Goal: Information Seeking & Learning: Stay updated

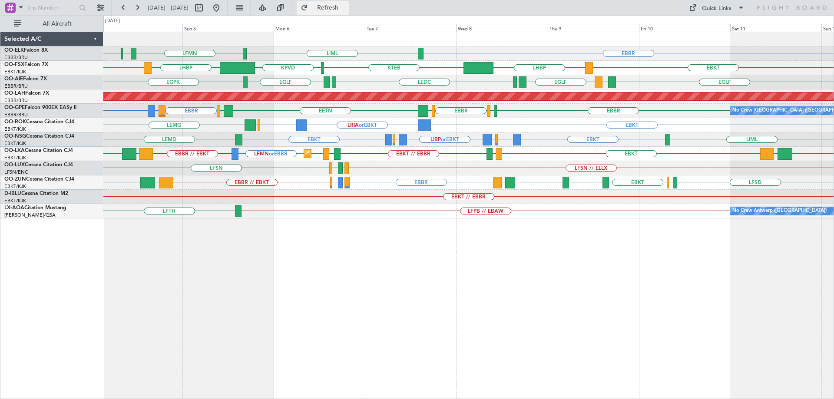
click at [336, 7] on button "Refresh" at bounding box center [323, 8] width 52 height 14
click at [345, 8] on span "Refresh" at bounding box center [328, 8] width 36 height 6
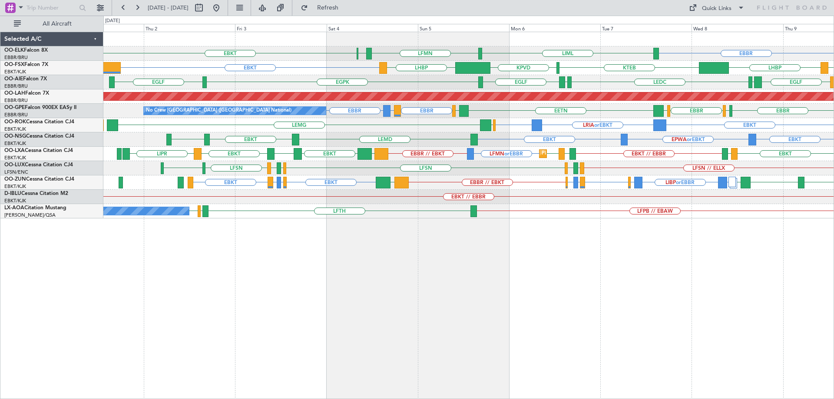
click at [302, 187] on div "EBKT LIML LFMN EBBR EBBR Planned Maint Kortrijk-Wevelgem EBKT KTEB KPVD LHBP LH…" at bounding box center [468, 125] width 730 height 186
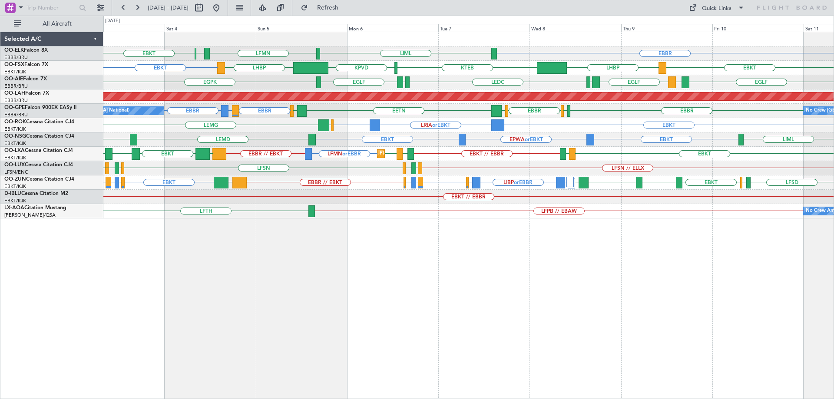
click at [397, 174] on div "EBKT LIML LFMN EBBR EBBR EBKT KTEB KPVD LHBP LHBP EBKT EGPK LEDC LEXJ EGLF LEMD…" at bounding box center [468, 125] width 730 height 186
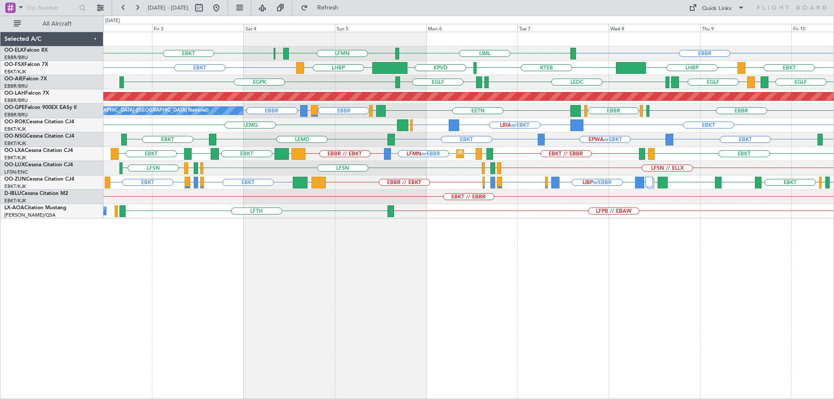
click at [707, 172] on div "EBBR LIML LFMN EBBR EBKT EBKT EBKT LHBP KTEB KPVD LHBP EGLF LEMD EGLF LEMD LEDC…" at bounding box center [468, 125] width 730 height 186
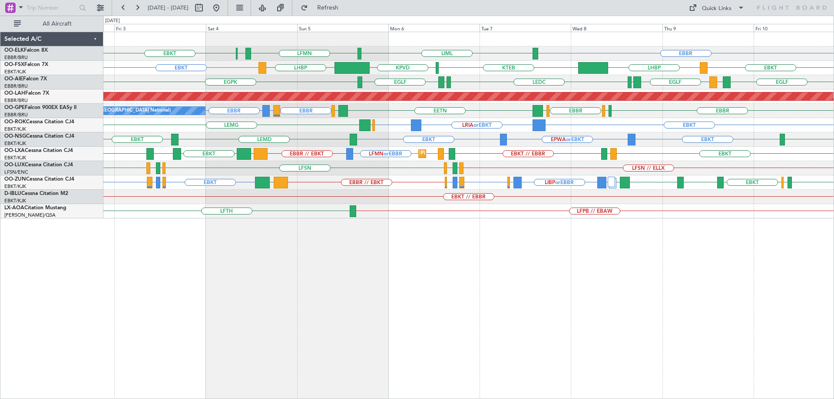
click at [286, 133] on div "EBKT LEMD EBKT EPWA or EBKT EBKT LIML LSZM" at bounding box center [468, 140] width 730 height 14
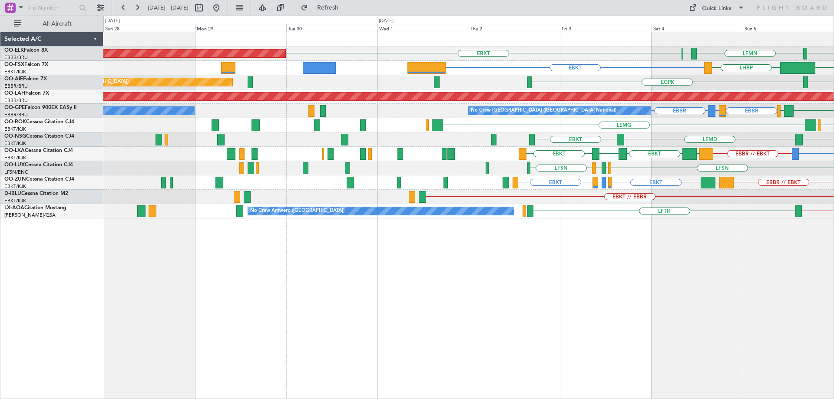
click at [673, 176] on div "LIML LFMN EBBR EBKT Planned Maint Kortrijk-Wevelgem EBBR EBKT KPVD LHBP Planned…" at bounding box center [468, 125] width 730 height 186
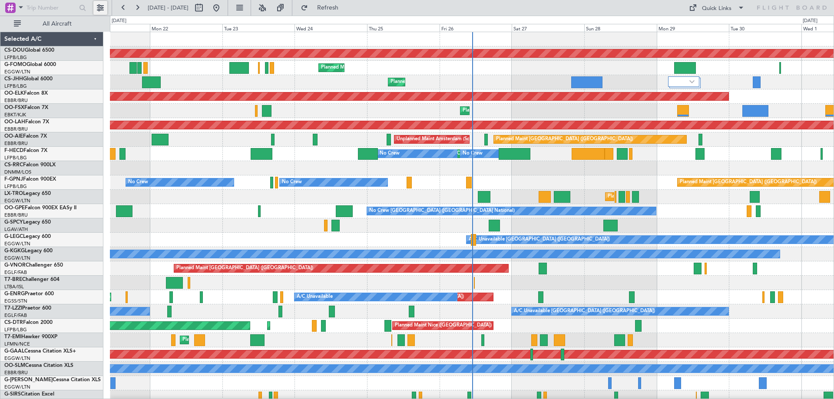
click at [100, 5] on button at bounding box center [100, 8] width 14 height 14
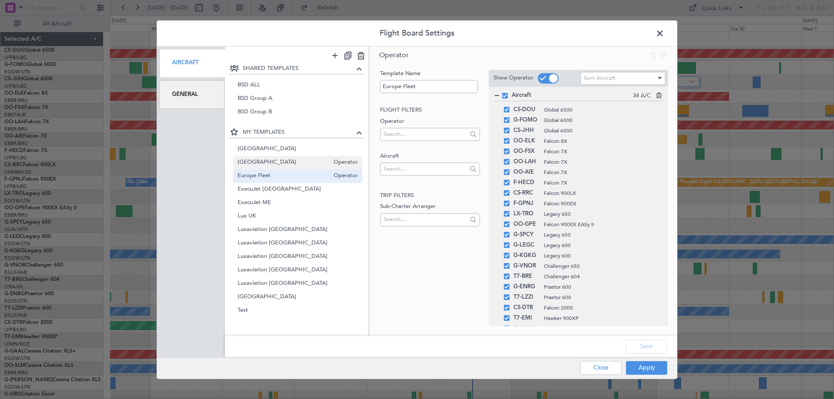
click at [282, 160] on span "[GEOGRAPHIC_DATA]" at bounding box center [284, 162] width 92 height 9
type input "[GEOGRAPHIC_DATA]"
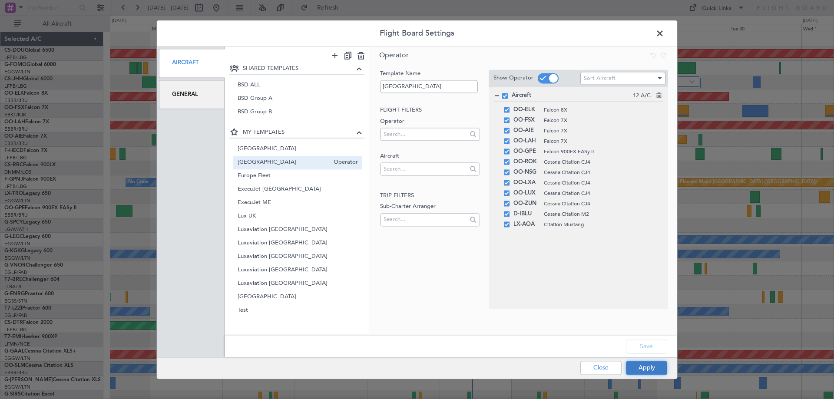
click at [656, 369] on button "Apply" at bounding box center [646, 368] width 41 height 14
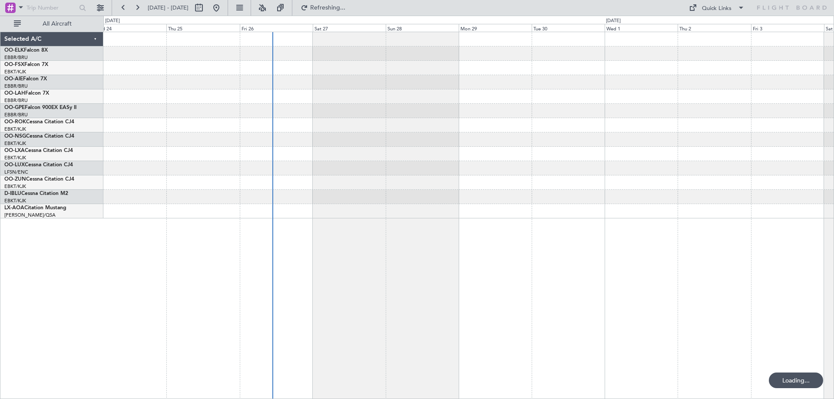
click at [328, 171] on div at bounding box center [468, 125] width 730 height 186
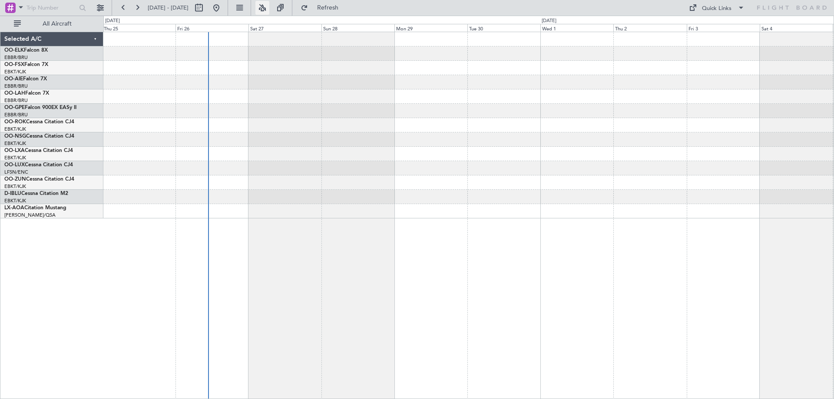
click at [269, 4] on button at bounding box center [262, 8] width 14 height 14
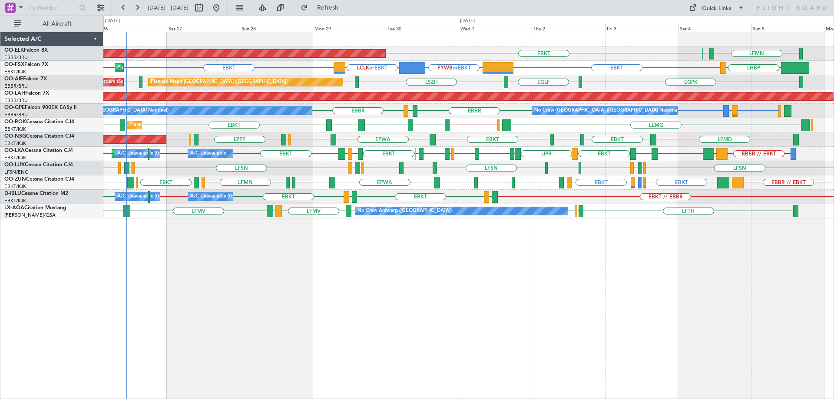
click at [407, 162] on div "Planned Maint Kortrijk-[GEOGRAPHIC_DATA] LFMN [GEOGRAPHIC_DATA] EBKT Planned Ma…" at bounding box center [468, 125] width 730 height 186
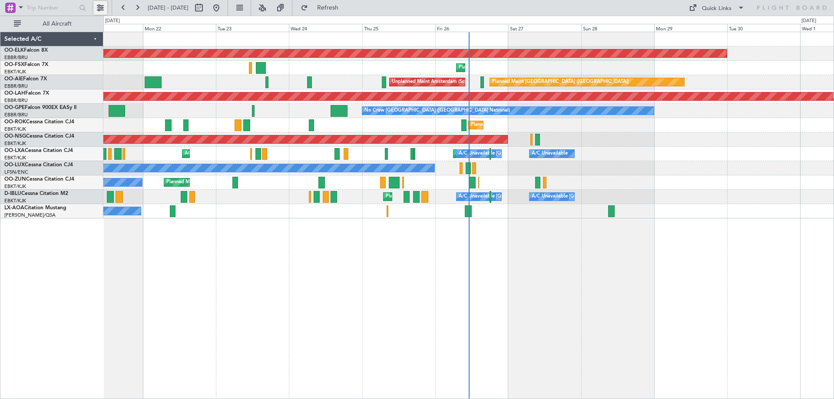
click at [99, 8] on button at bounding box center [100, 8] width 14 height 14
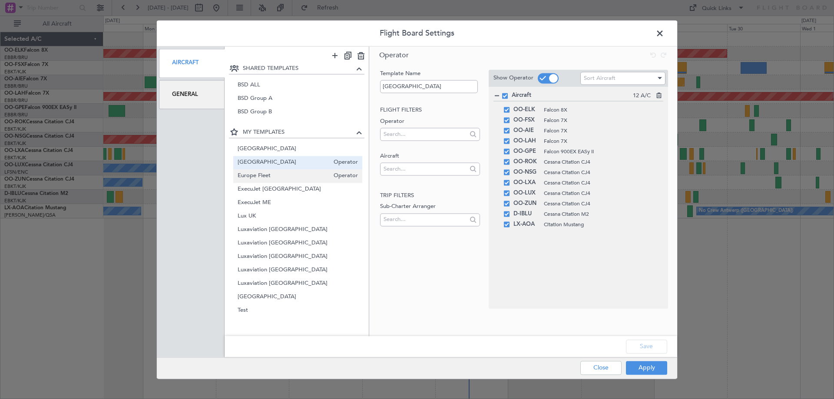
drag, startPoint x: 277, startPoint y: 175, endPoint x: 307, endPoint y: 180, distance: 30.4
click at [278, 174] on span "Europe Fleet" at bounding box center [284, 176] width 92 height 9
type input "Europe Fleet"
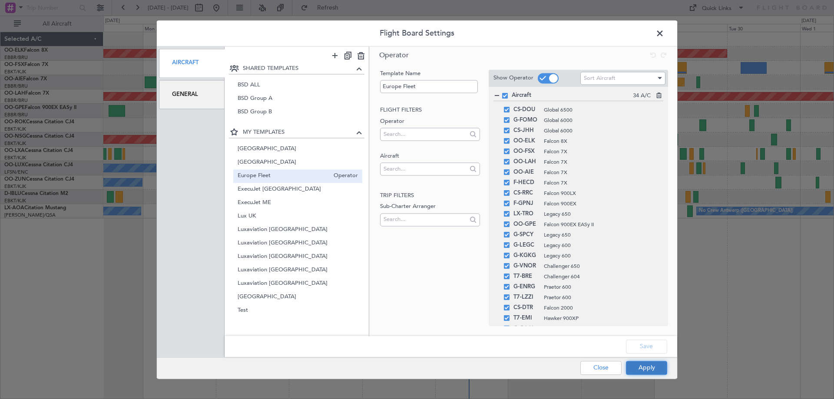
click at [650, 361] on button "Apply" at bounding box center [646, 368] width 41 height 14
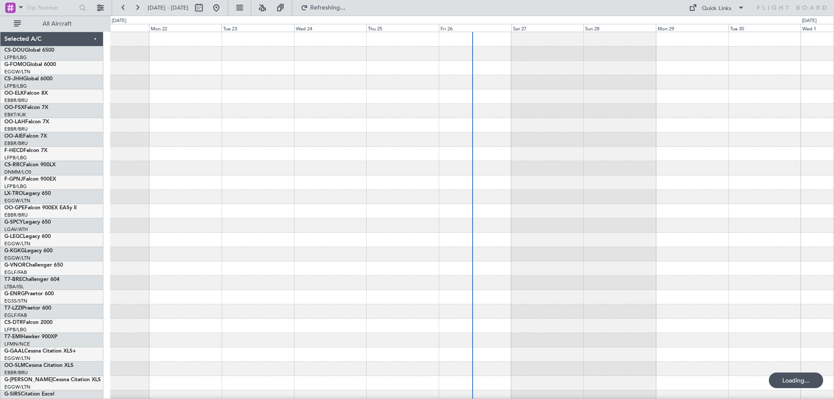
click at [460, 192] on div at bounding box center [472, 283] width 724 height 502
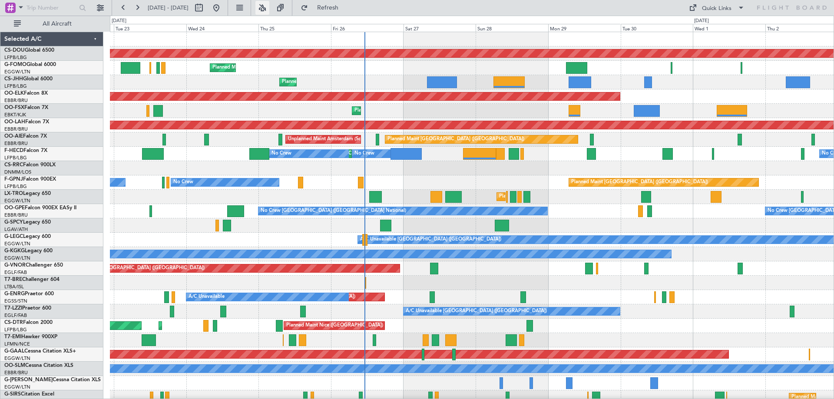
click at [269, 1] on button at bounding box center [262, 8] width 14 height 14
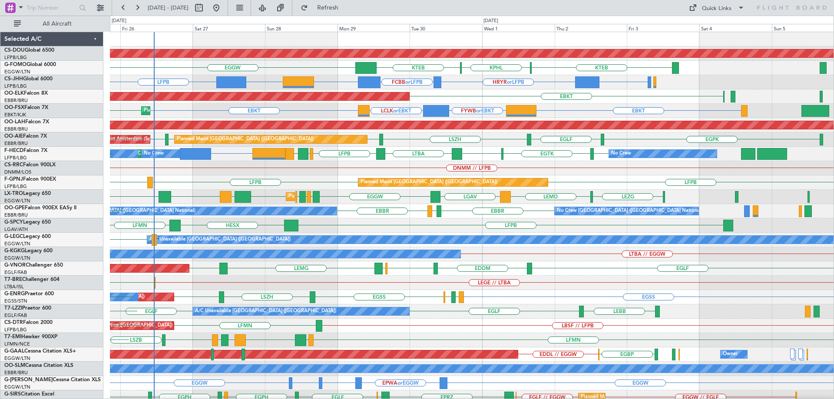
click at [324, 189] on div "Planned Maint London (Biggin Hill) KTEB EGGW KPHL KTEB EGPD EGWU EGGW EGGW Plan…" at bounding box center [472, 283] width 724 height 502
